Goal: Task Accomplishment & Management: Manage account settings

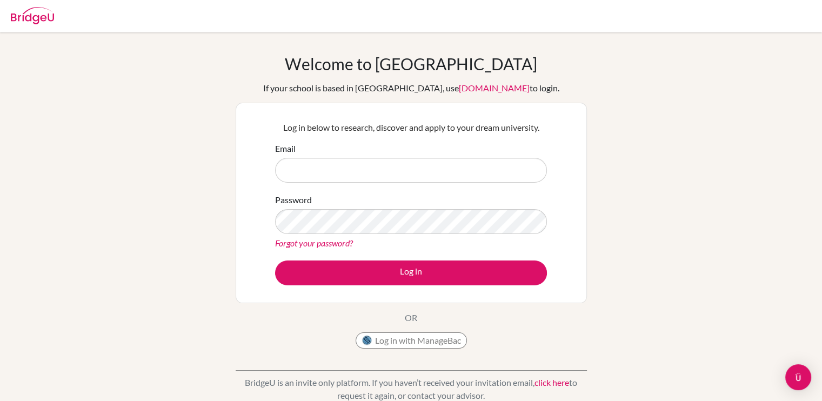
type input "[EMAIL_ADDRESS][DOMAIN_NAME]"
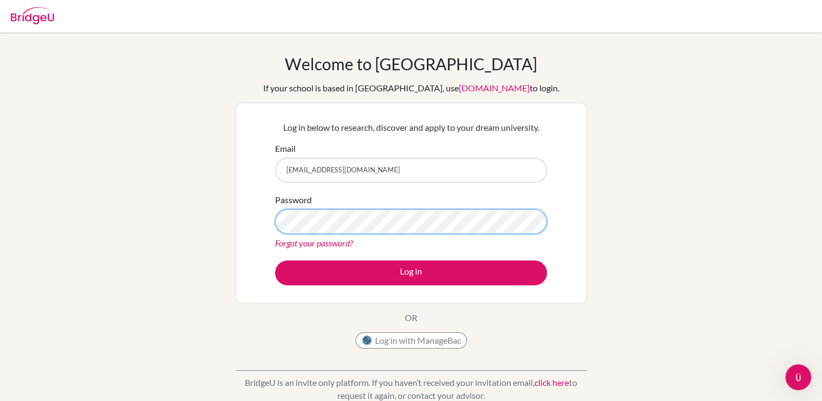
click at [275, 261] on button "Log in" at bounding box center [411, 273] width 272 height 25
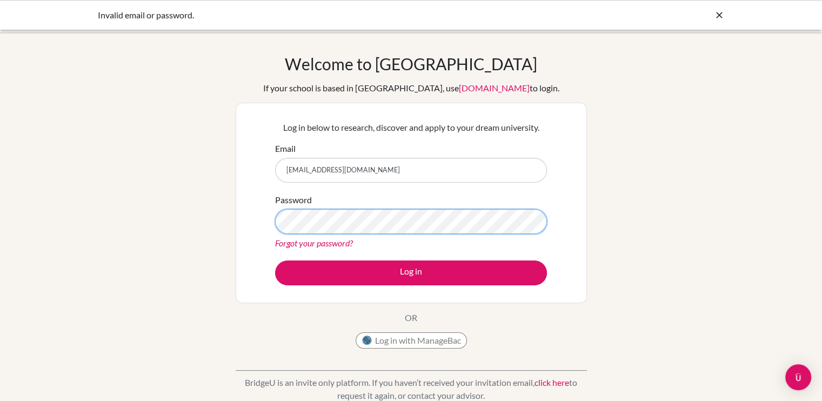
click at [275, 261] on button "Log in" at bounding box center [411, 273] width 272 height 25
click at [308, 246] on link "Forgot your password?" at bounding box center [314, 243] width 78 height 10
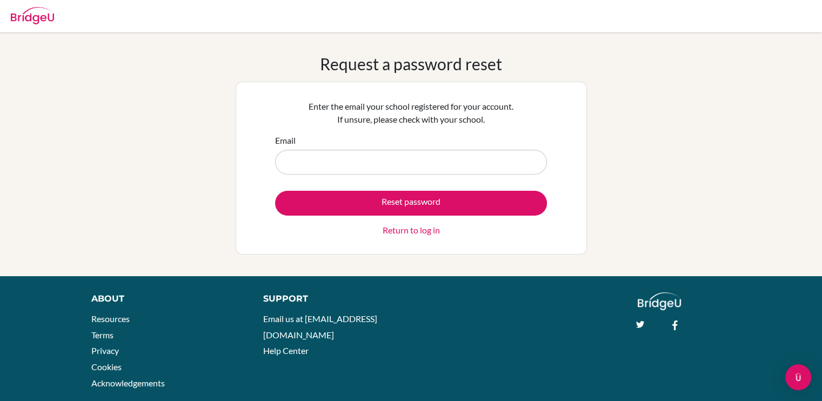
click at [337, 164] on input "Email" at bounding box center [411, 162] width 272 height 25
type input "[EMAIL_ADDRESS][DOMAIN_NAME]"
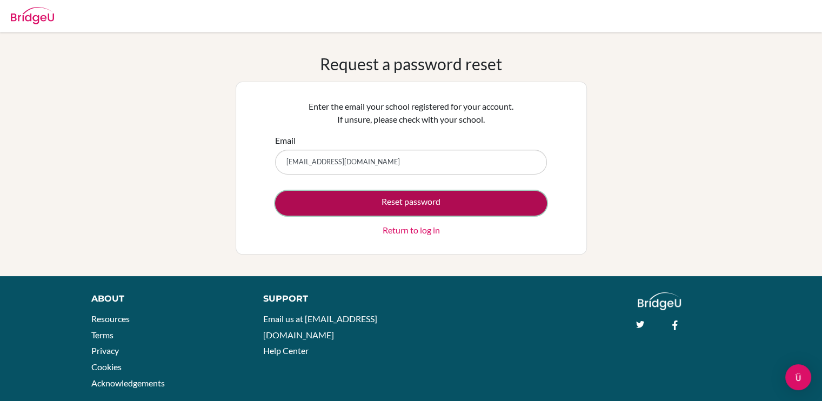
click at [395, 205] on button "Reset password" at bounding box center [411, 203] width 272 height 25
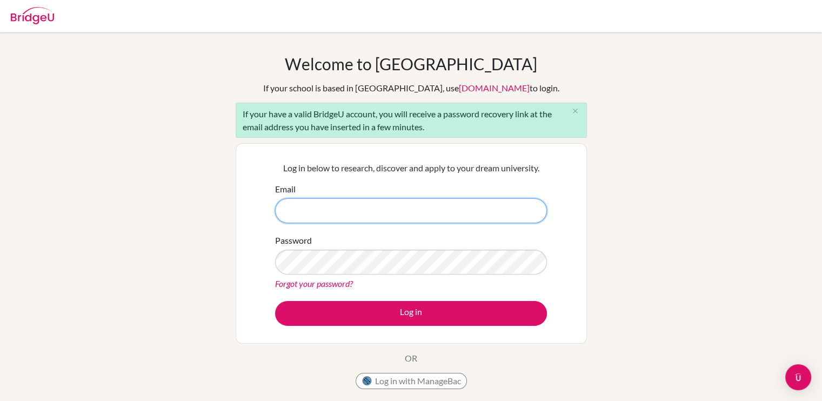
click at [307, 211] on input "Email" at bounding box center [411, 210] width 272 height 25
type input "leahrodriguezmendoza@macrisschool.org"
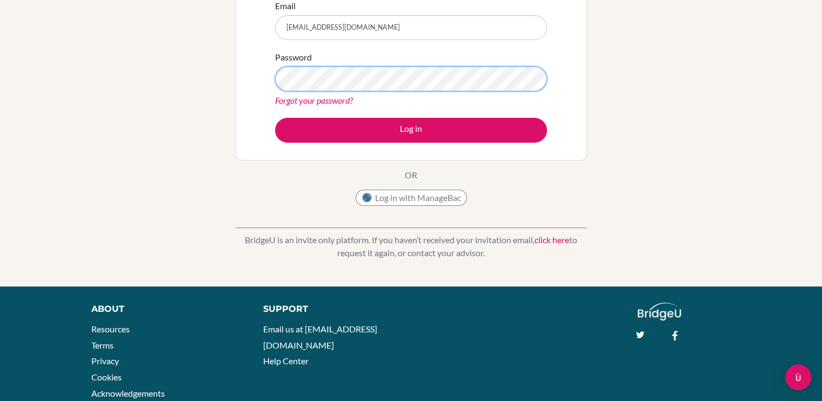
scroll to position [184, 0]
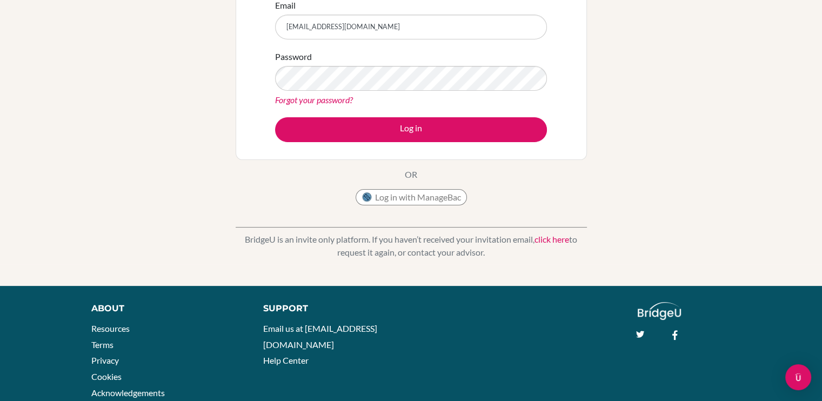
click at [548, 238] on link "click here" at bounding box center [552, 239] width 35 height 10
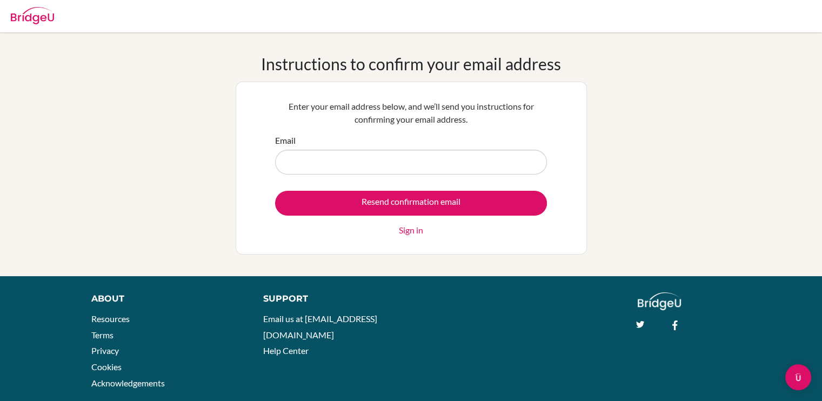
drag, startPoint x: 0, startPoint y: 0, endPoint x: 471, endPoint y: 167, distance: 499.6
click at [471, 167] on input "Email" at bounding box center [411, 162] width 272 height 25
type input "leahrodriguezmendoza@macrisschool.org"
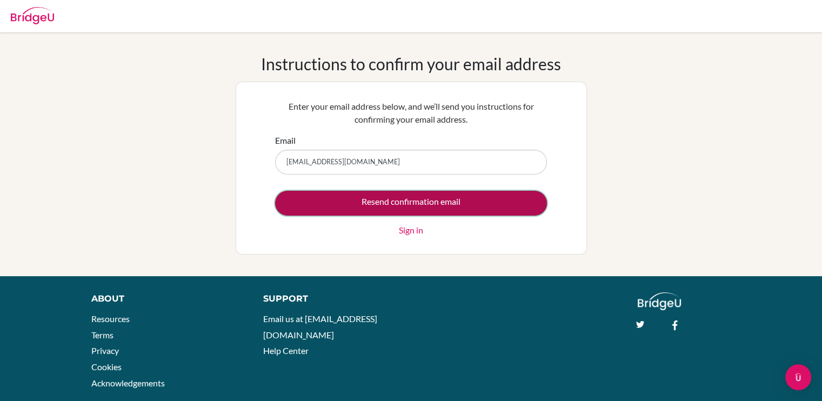
click at [408, 207] on input "Resend confirmation email" at bounding box center [411, 203] width 272 height 25
